Goal: Navigation & Orientation: Find specific page/section

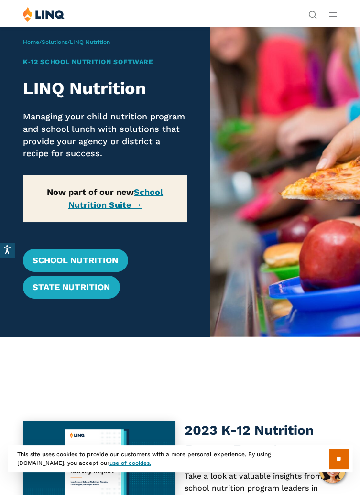
click at [333, 16] on line "Open Main Menu" at bounding box center [332, 16] width 7 height 0
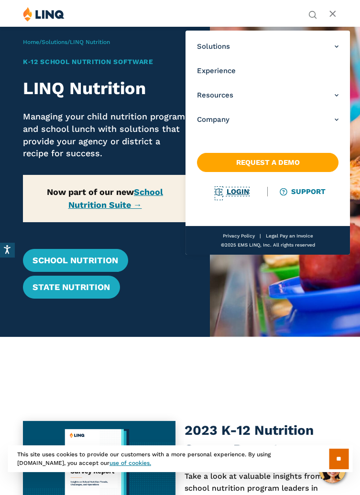
click at [242, 193] on link "Login" at bounding box center [232, 191] width 33 height 9
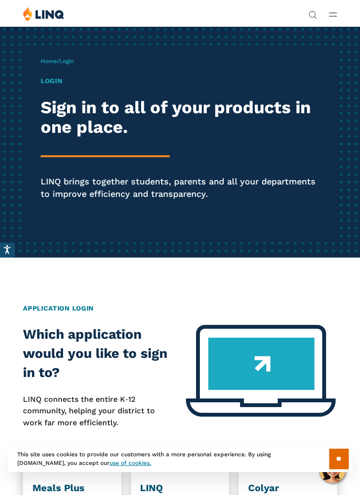
click at [332, 15] on icon "Open Main Menu" at bounding box center [333, 14] width 8 height 4
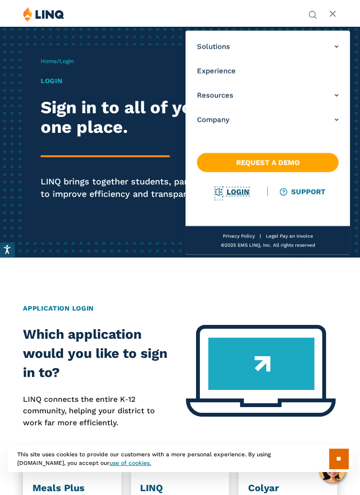
click at [238, 195] on link "Login" at bounding box center [232, 191] width 33 height 9
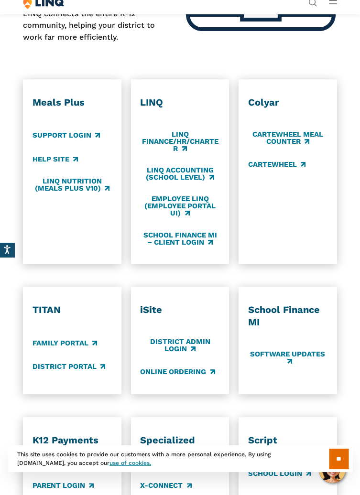
scroll to position [388, 0]
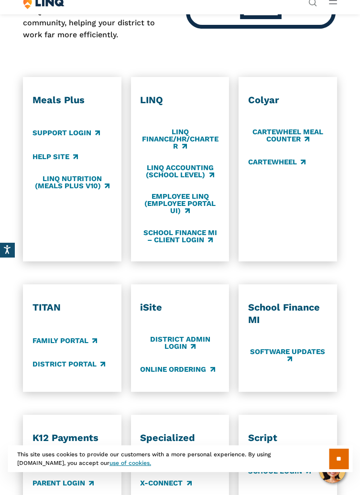
click at [150, 143] on div "LINQ LINQ Finance/HR/Charter LINQ Accounting (school level) Employee LINQ (Empl…" at bounding box center [179, 169] width 79 height 150
click at [149, 151] on link "LINQ Finance/HR/Charter" at bounding box center [179, 139] width 79 height 23
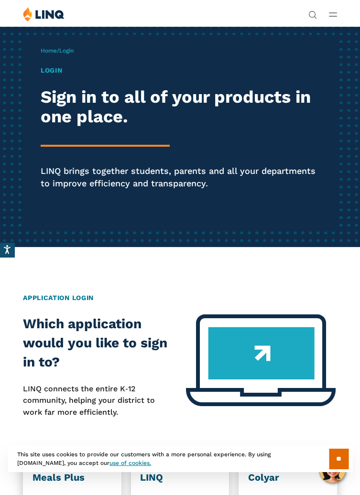
scroll to position [0, 0]
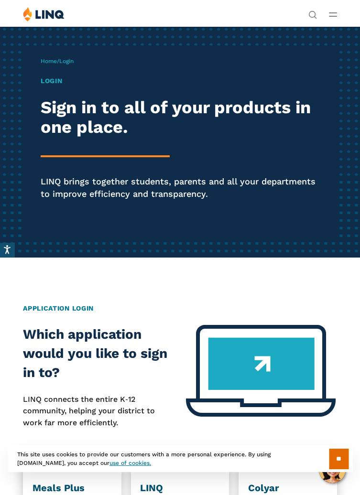
click at [329, 461] on input "**" at bounding box center [339, 459] width 20 height 21
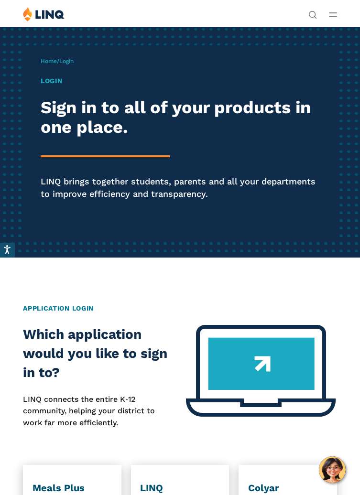
click at [55, 78] on h1 "Login" at bounding box center [180, 81] width 279 height 10
click at [53, 83] on h1 "Login" at bounding box center [180, 81] width 279 height 10
click at [56, 80] on h1 "Login" at bounding box center [180, 81] width 279 height 10
click at [53, 84] on h1 "Login" at bounding box center [180, 81] width 279 height 10
click at [55, 80] on h1 "Login" at bounding box center [180, 81] width 279 height 10
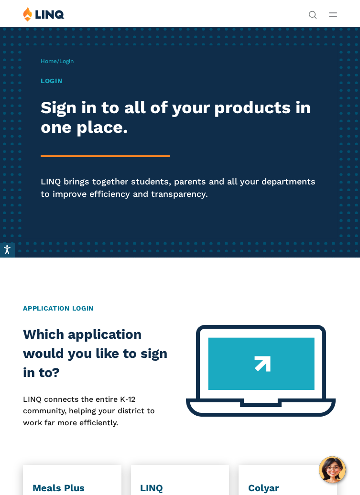
click at [50, 86] on h1 "Login" at bounding box center [180, 81] width 279 height 10
click at [53, 75] on div "Home / Login Login Sign in to all of your products in one place. LINQ brings to…" at bounding box center [180, 141] width 314 height 193
click at [50, 82] on h1 "Login" at bounding box center [180, 81] width 279 height 10
click at [55, 82] on h1 "Login" at bounding box center [180, 81] width 279 height 10
click at [51, 85] on h1 "Login" at bounding box center [180, 81] width 279 height 10
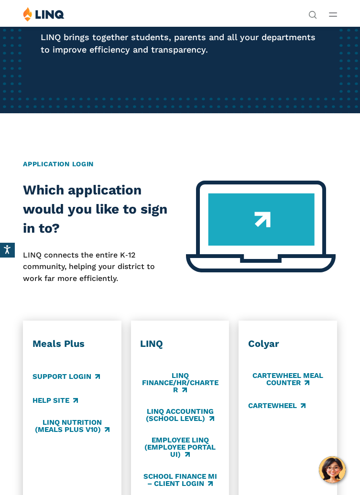
scroll to position [143, 0]
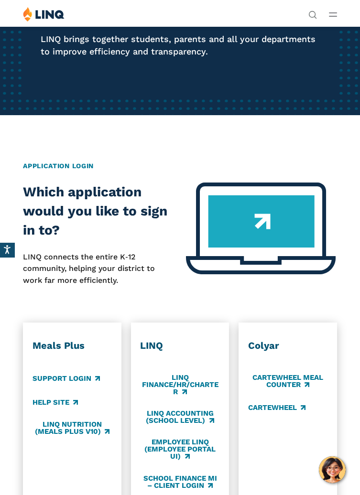
click at [93, 164] on h2 "Application Login" at bounding box center [180, 166] width 314 height 10
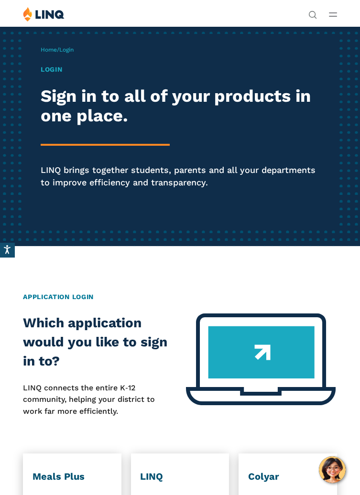
scroll to position [0, 0]
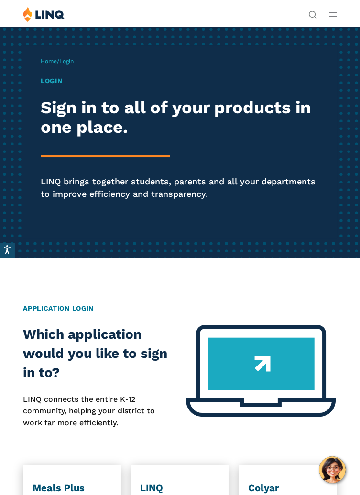
click at [72, 63] on span "Login" at bounding box center [66, 61] width 14 height 7
click at [74, 63] on span "Login" at bounding box center [66, 61] width 14 height 7
click at [74, 61] on span "Login" at bounding box center [66, 61] width 14 height 7
click at [72, 60] on span "Login" at bounding box center [66, 61] width 14 height 7
click at [71, 60] on span "Login" at bounding box center [66, 61] width 14 height 7
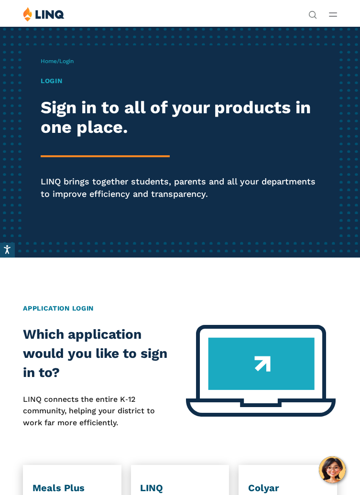
click at [67, 62] on span "Login" at bounding box center [66, 61] width 14 height 7
click at [70, 59] on span "Login" at bounding box center [66, 61] width 14 height 7
click at [70, 63] on span "Login" at bounding box center [66, 61] width 14 height 7
click at [47, 84] on h1 "Login" at bounding box center [180, 81] width 279 height 10
click at [57, 81] on h1 "Login" at bounding box center [180, 81] width 279 height 10
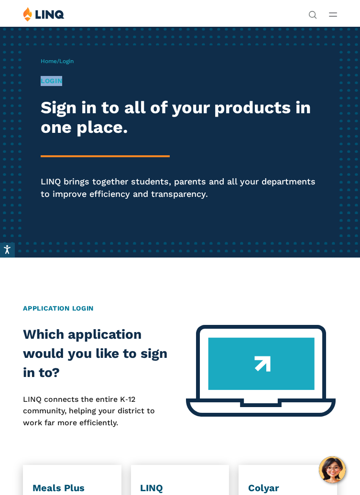
click at [70, 65] on p "Home / Login" at bounding box center [57, 61] width 33 height 9
click at [57, 89] on div "Login Sign in to all of your products in one place. LINQ brings together studen…" at bounding box center [180, 151] width 279 height 151
click at [57, 85] on h1 "Login" at bounding box center [180, 81] width 279 height 10
click at [331, 16] on line "Open Main Menu" at bounding box center [332, 16] width 7 height 0
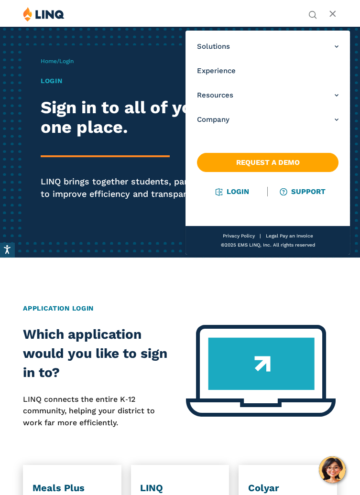
click at [237, 190] on link "Login" at bounding box center [232, 191] width 33 height 9
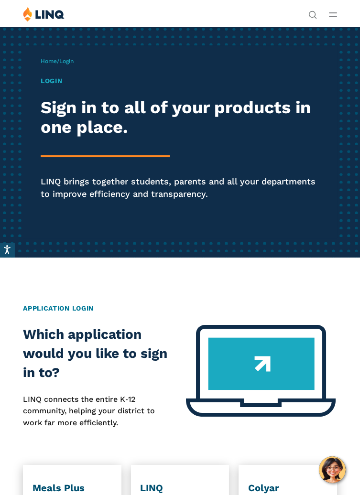
click at [333, 14] on icon "Open Main Menu" at bounding box center [333, 14] width 8 height 4
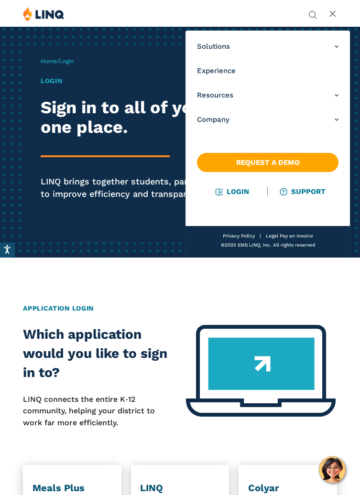
click at [238, 194] on link "Login" at bounding box center [232, 191] width 33 height 9
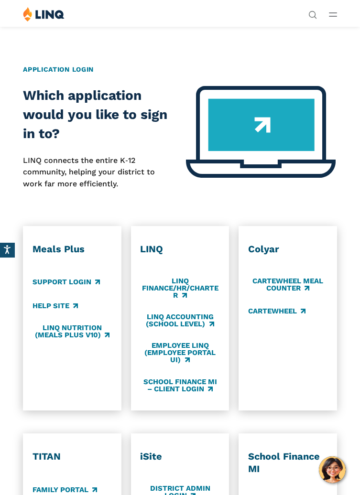
scroll to position [238, 0]
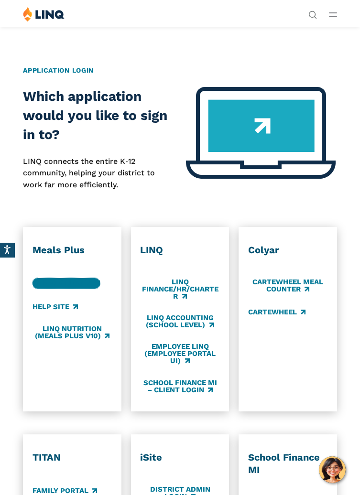
click at [87, 289] on link "Support Login" at bounding box center [66, 283] width 67 height 11
click at [49, 15] on img at bounding box center [44, 14] width 42 height 15
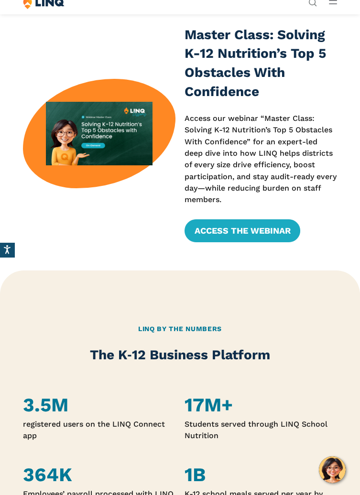
scroll to position [247, 0]
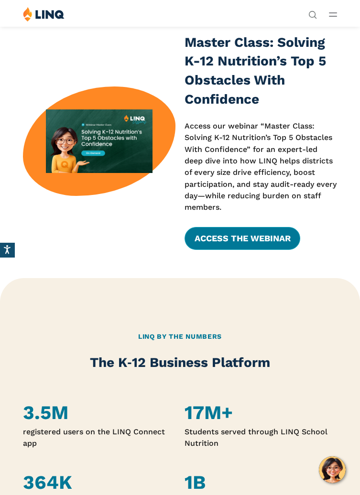
click at [263, 250] on link "Access the Webinar" at bounding box center [242, 238] width 115 height 23
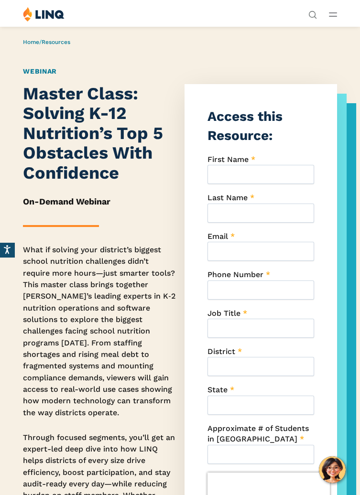
click at [332, 12] on button "Open Main Menu" at bounding box center [333, 14] width 8 height 11
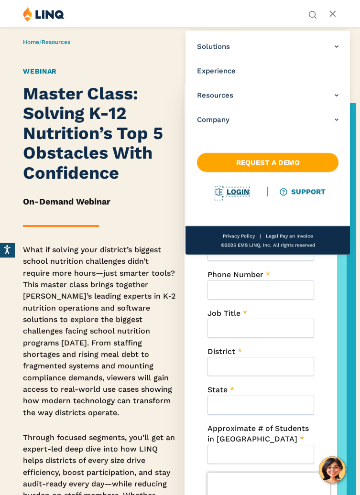
click at [237, 194] on link "Login" at bounding box center [232, 191] width 33 height 9
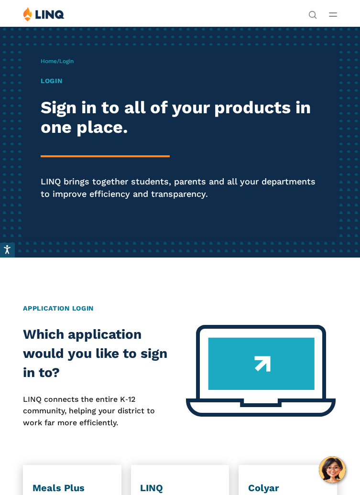
click at [47, 81] on h1 "Login" at bounding box center [180, 81] width 279 height 10
click at [70, 58] on span "Login" at bounding box center [66, 61] width 14 height 7
click at [47, 61] on link "Home" at bounding box center [49, 61] width 16 height 7
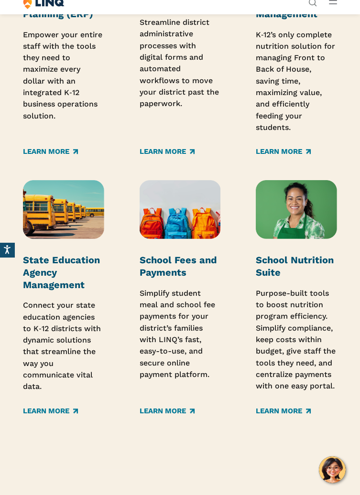
scroll to position [1390, 0]
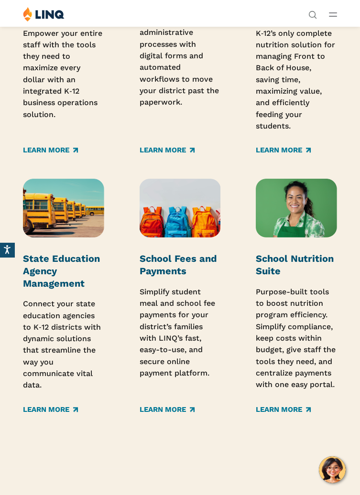
scroll to position [869, 0]
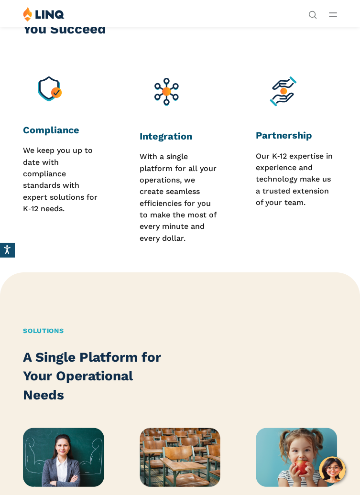
click at [278, 298] on div "Overview Our Priorities to Help You Succeed Compliance We keep you up to date w…" at bounding box center [180, 111] width 360 height 373
click at [330, 10] on button "Open Main Menu" at bounding box center [333, 14] width 8 height 11
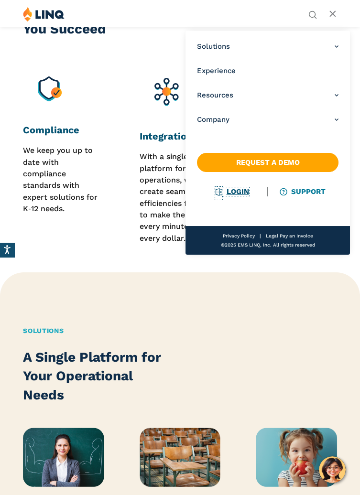
click at [233, 191] on link "Login" at bounding box center [232, 191] width 33 height 9
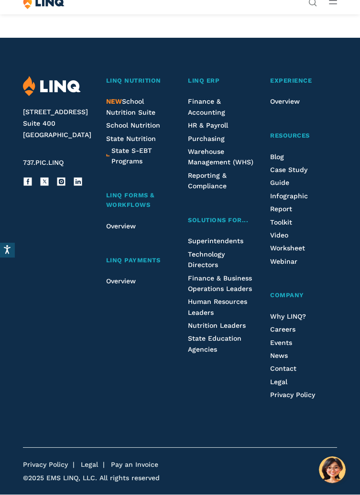
scroll to position [991, 0]
click at [319, 338] on li "Events" at bounding box center [303, 343] width 67 height 11
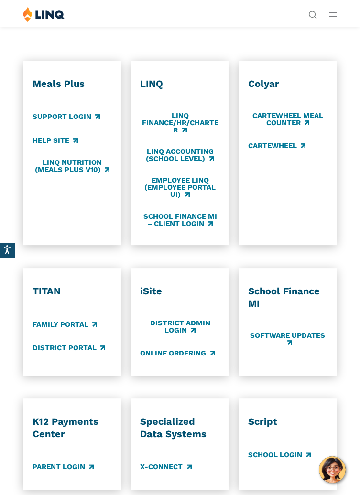
scroll to position [0, 0]
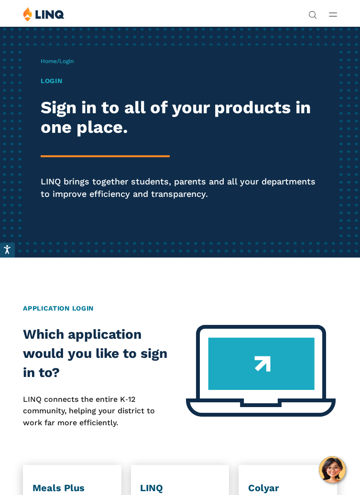
click at [334, 15] on icon "Open Main Menu" at bounding box center [333, 14] width 8 height 4
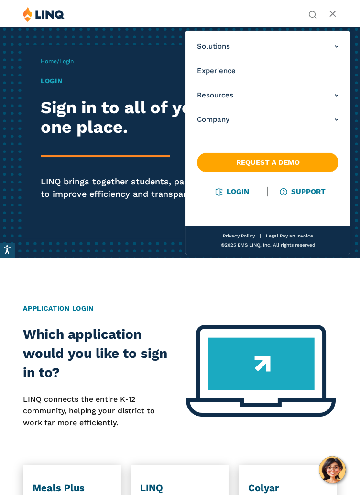
click at [50, 78] on h1 "Login" at bounding box center [180, 81] width 279 height 10
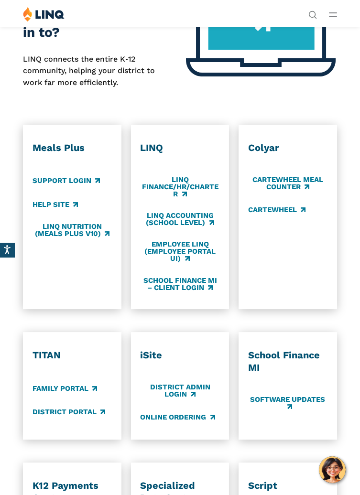
scroll to position [333, 0]
